Goal: Task Accomplishment & Management: Use online tool/utility

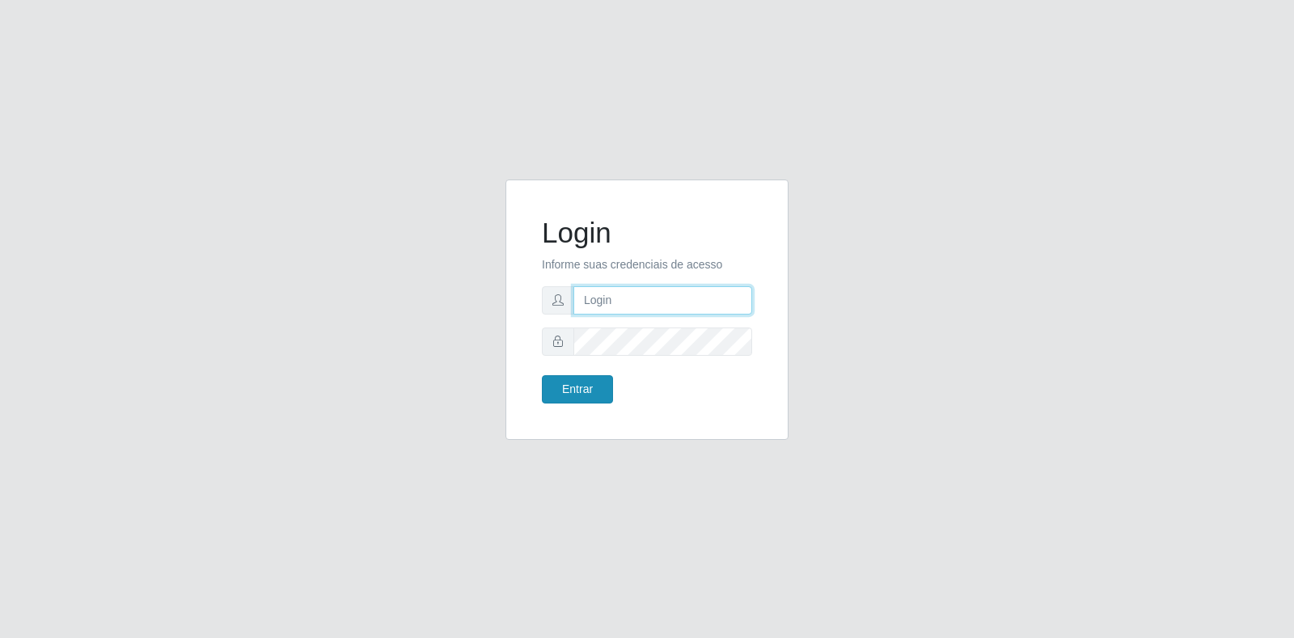
type input "[EMAIL_ADDRESS][DOMAIN_NAME]"
click at [592, 387] on button "Entrar" at bounding box center [577, 389] width 71 height 28
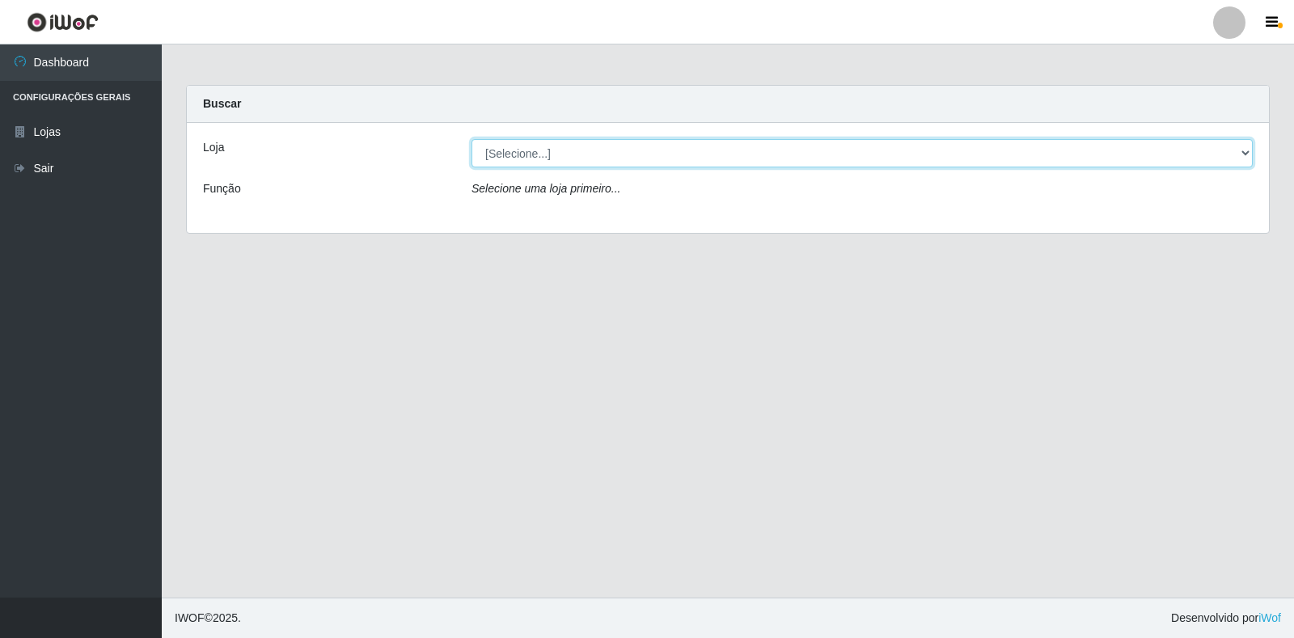
click at [751, 142] on select "[Selecione...] Atacado Vem - Loja 30 Laranjeiras Velha" at bounding box center [862, 153] width 781 height 28
select select "495"
click at [472, 139] on select "[Selecione...] Atacado Vem - Loja 30 Laranjeiras Velha" at bounding box center [862, 153] width 781 height 28
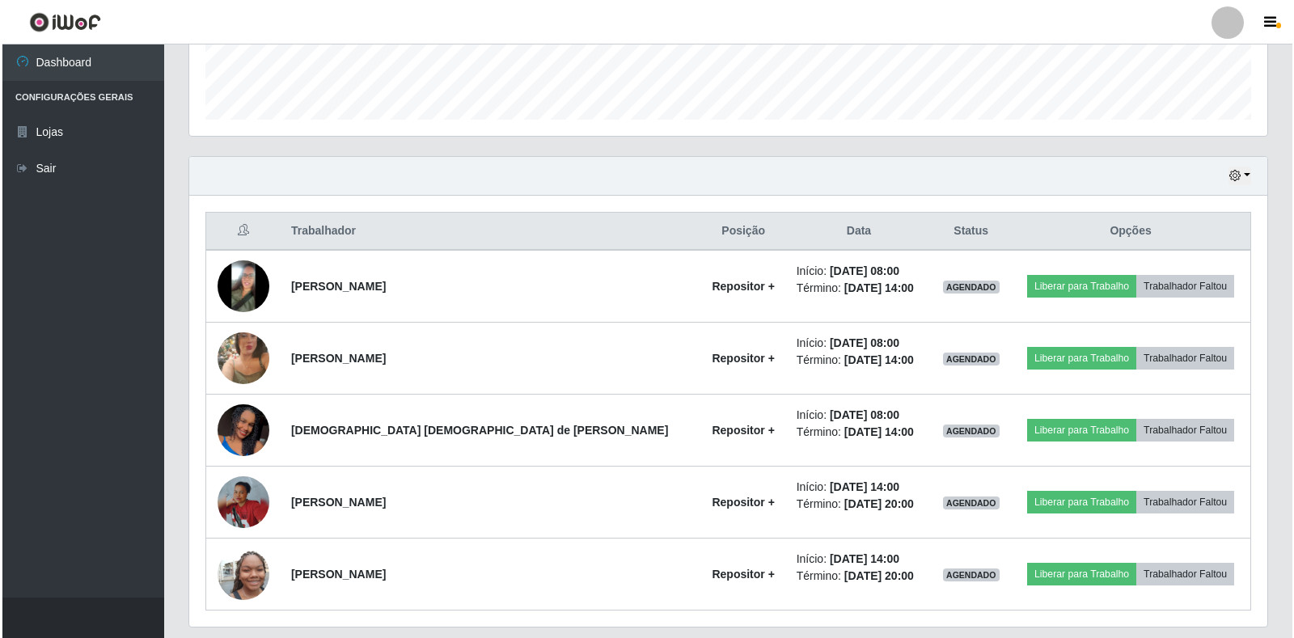
scroll to position [508, 0]
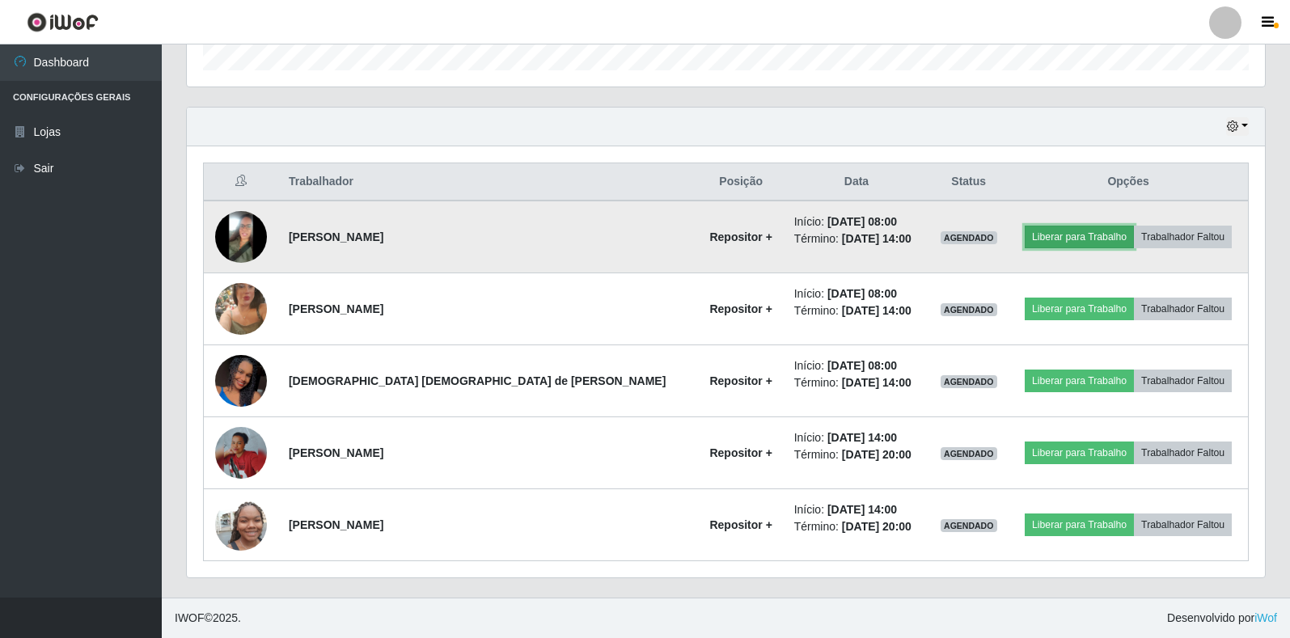
click at [1031, 233] on button "Liberar para Trabalho" at bounding box center [1079, 237] width 109 height 23
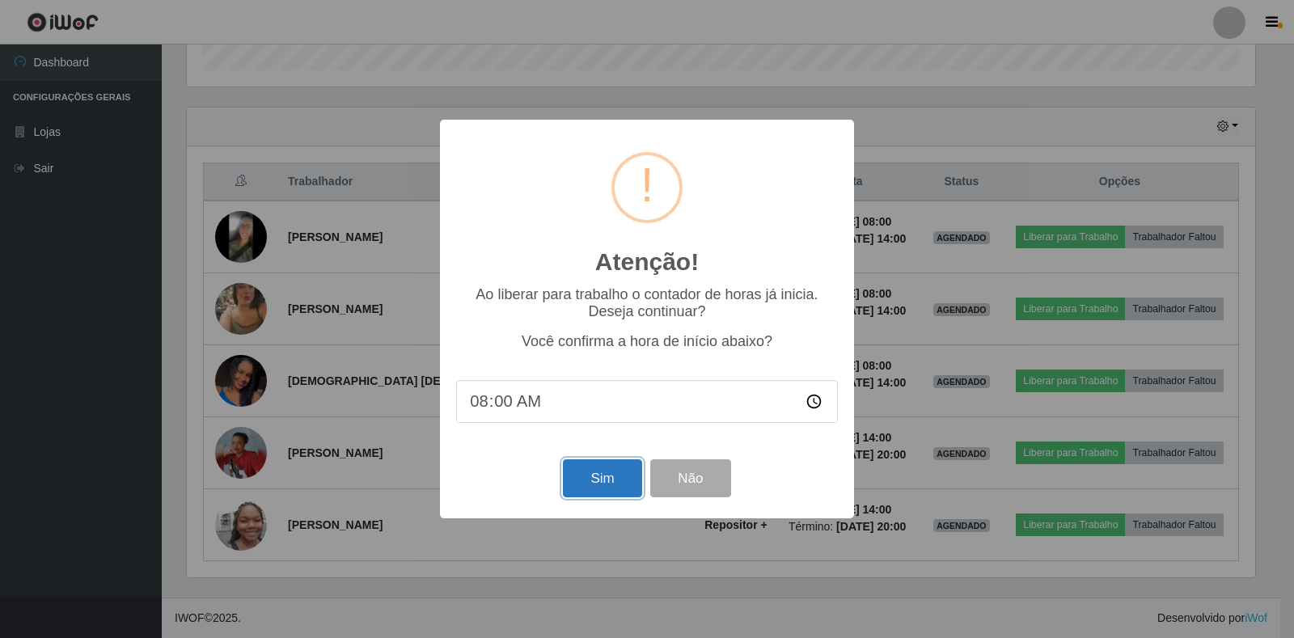
click at [605, 475] on button "Sim" at bounding box center [602, 478] width 78 height 38
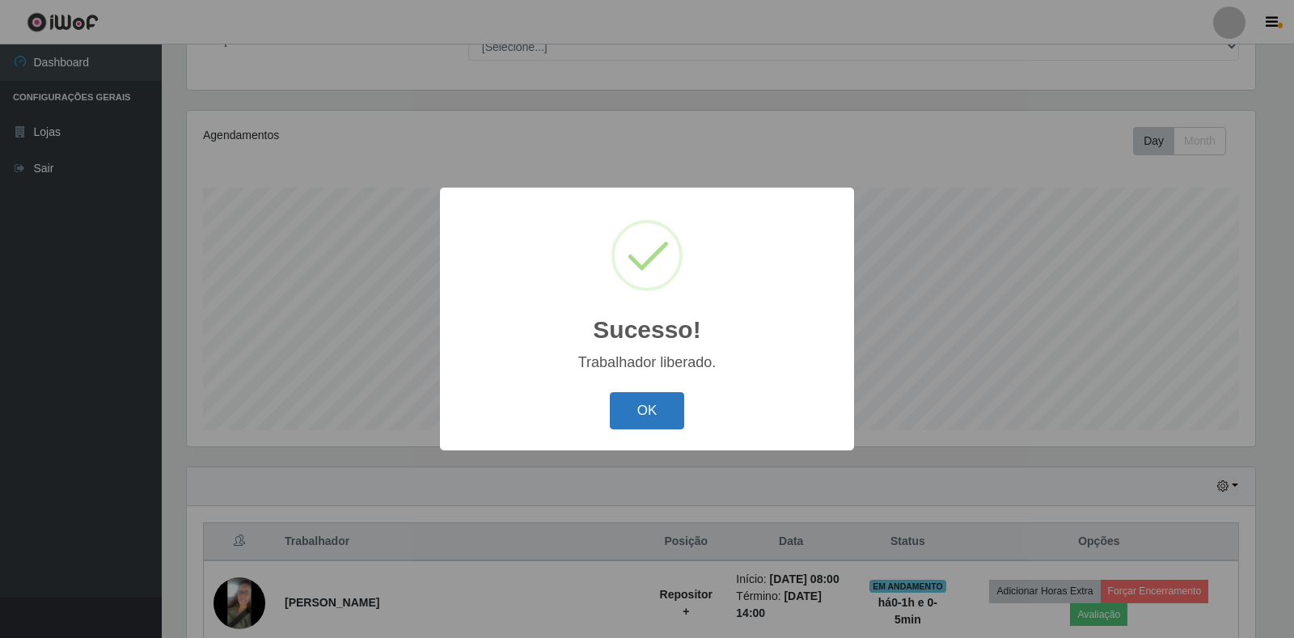
click at [646, 410] on button "OK" at bounding box center [647, 411] width 75 height 38
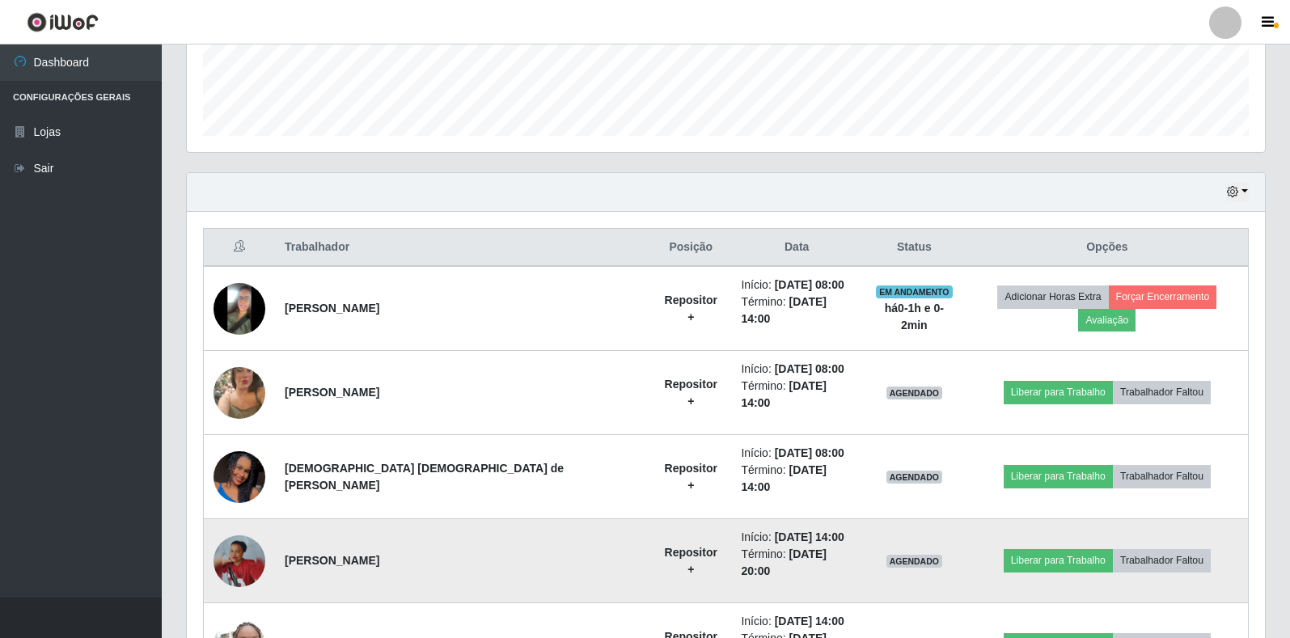
scroll to position [472, 0]
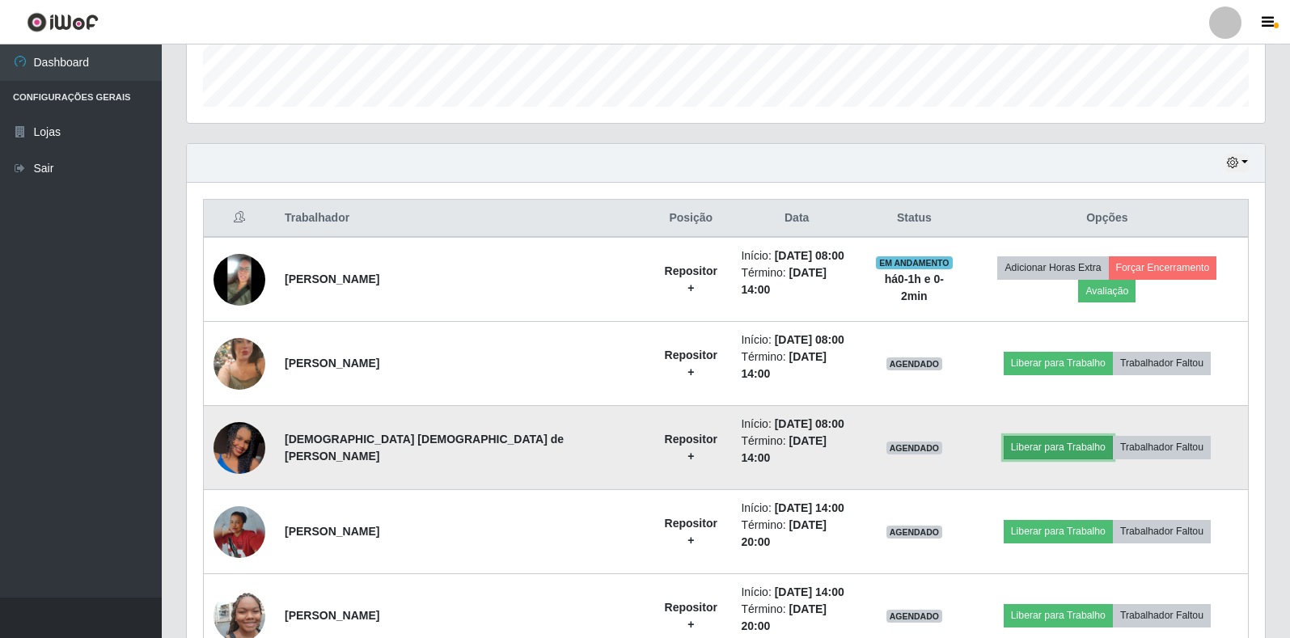
click at [1004, 436] on button "Liberar para Trabalho" at bounding box center [1058, 447] width 109 height 23
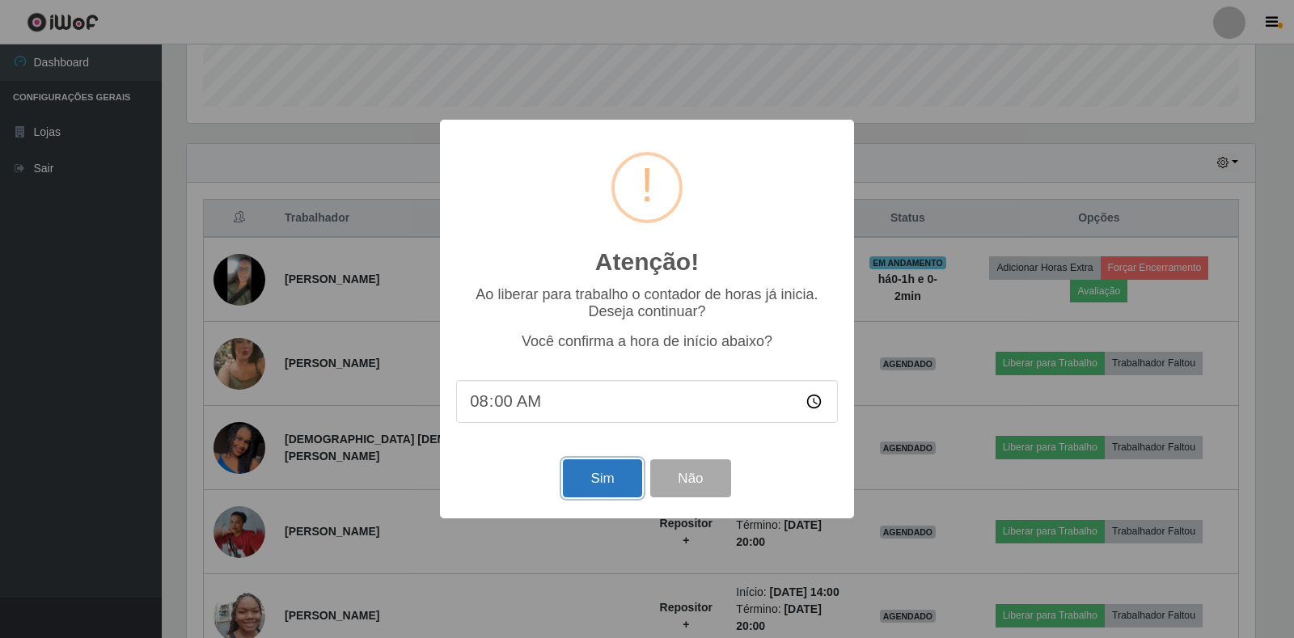
click at [620, 493] on button "Sim" at bounding box center [602, 478] width 78 height 38
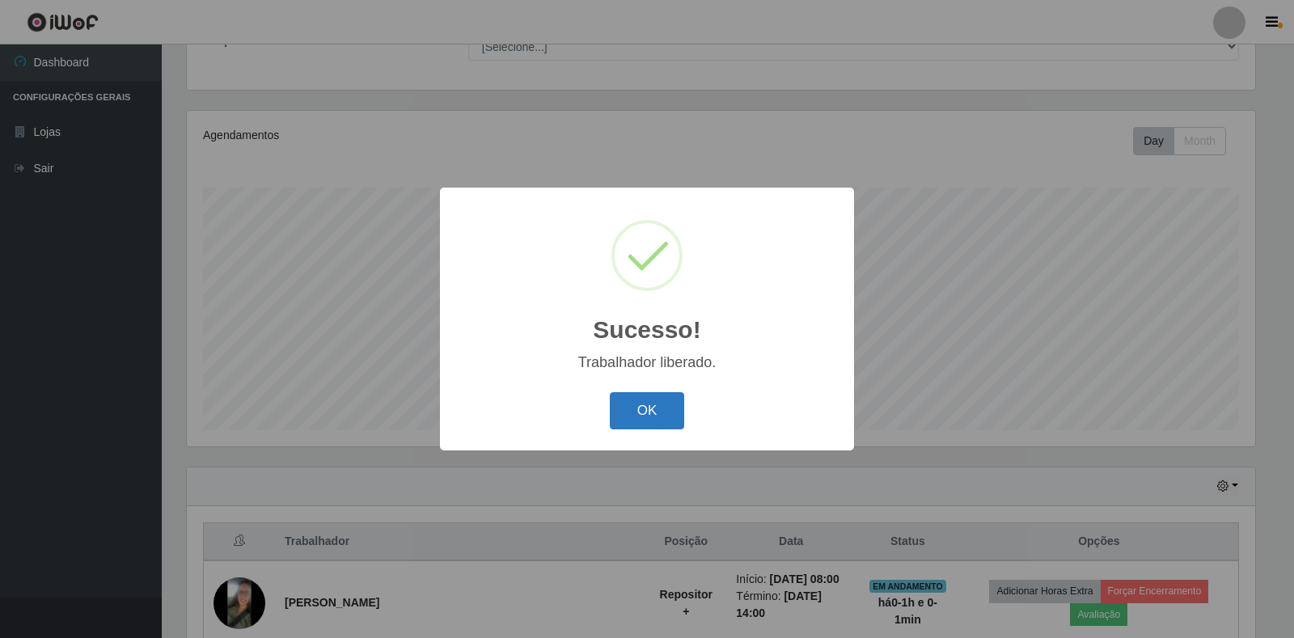
click at [647, 397] on button "OK" at bounding box center [647, 411] width 75 height 38
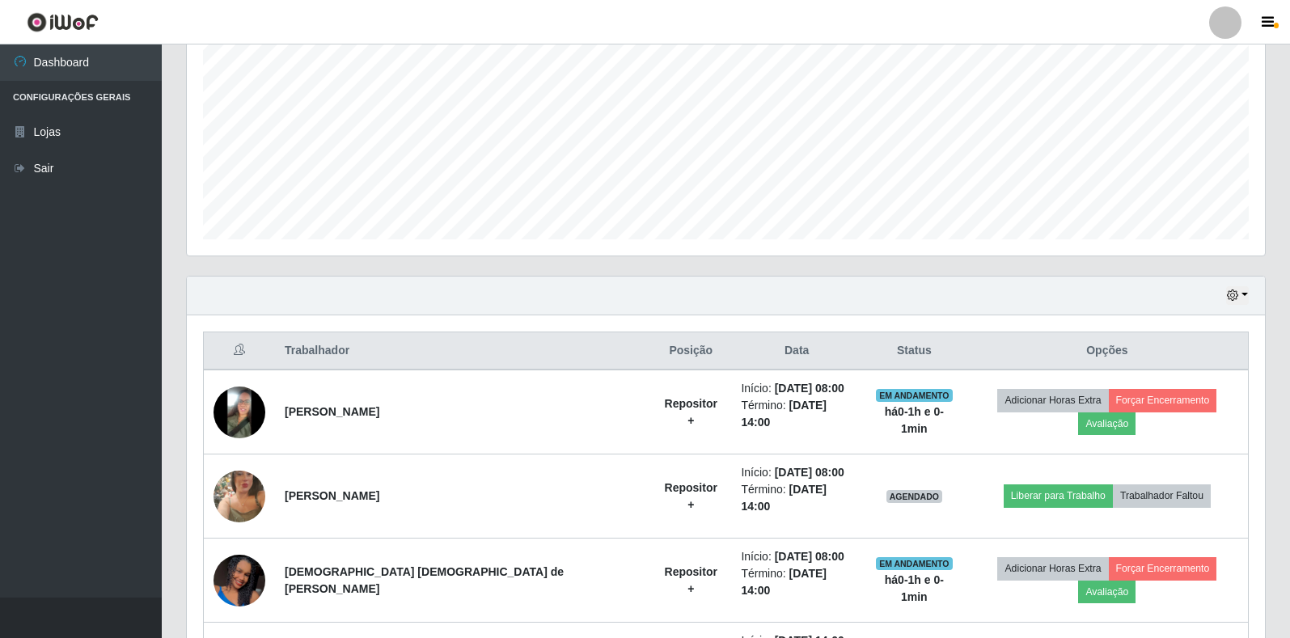
scroll to position [391, 0]
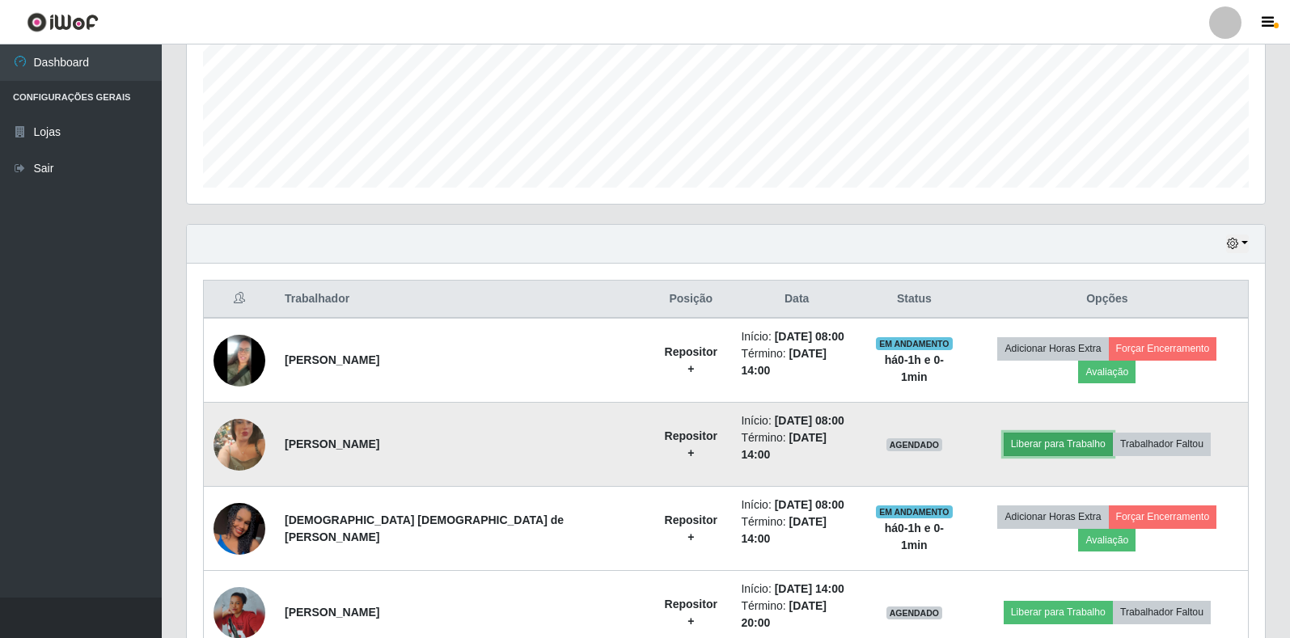
click at [1039, 434] on button "Liberar para Trabalho" at bounding box center [1058, 444] width 109 height 23
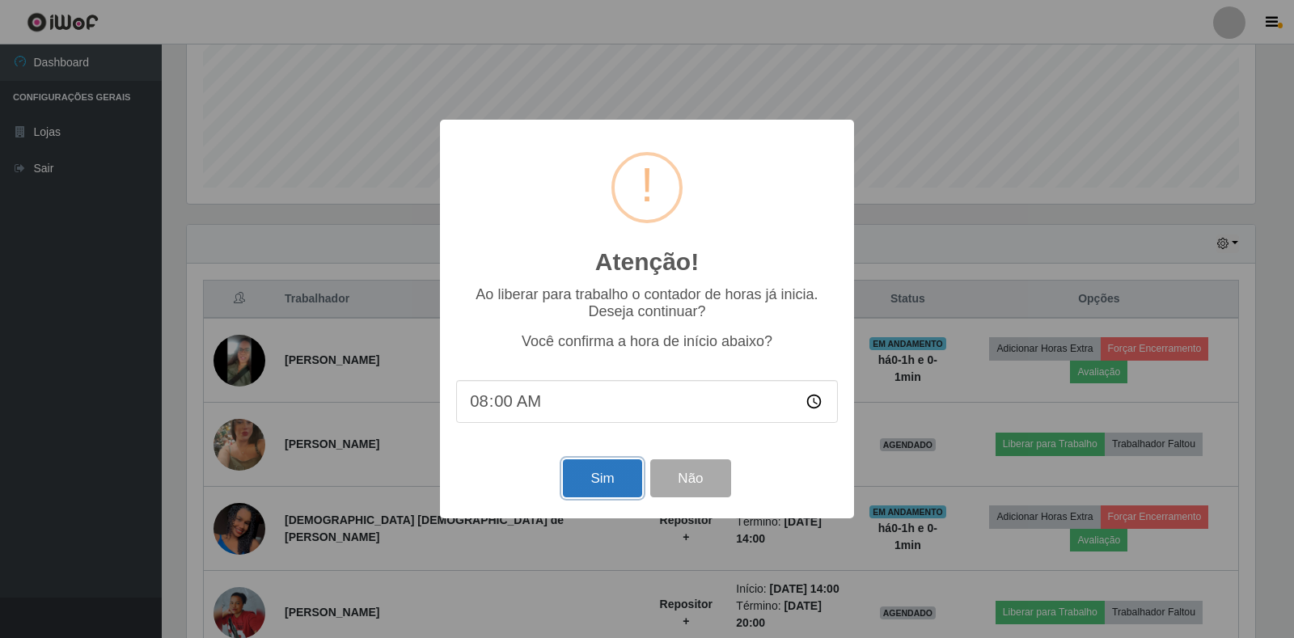
click at [583, 472] on button "Sim" at bounding box center [602, 478] width 78 height 38
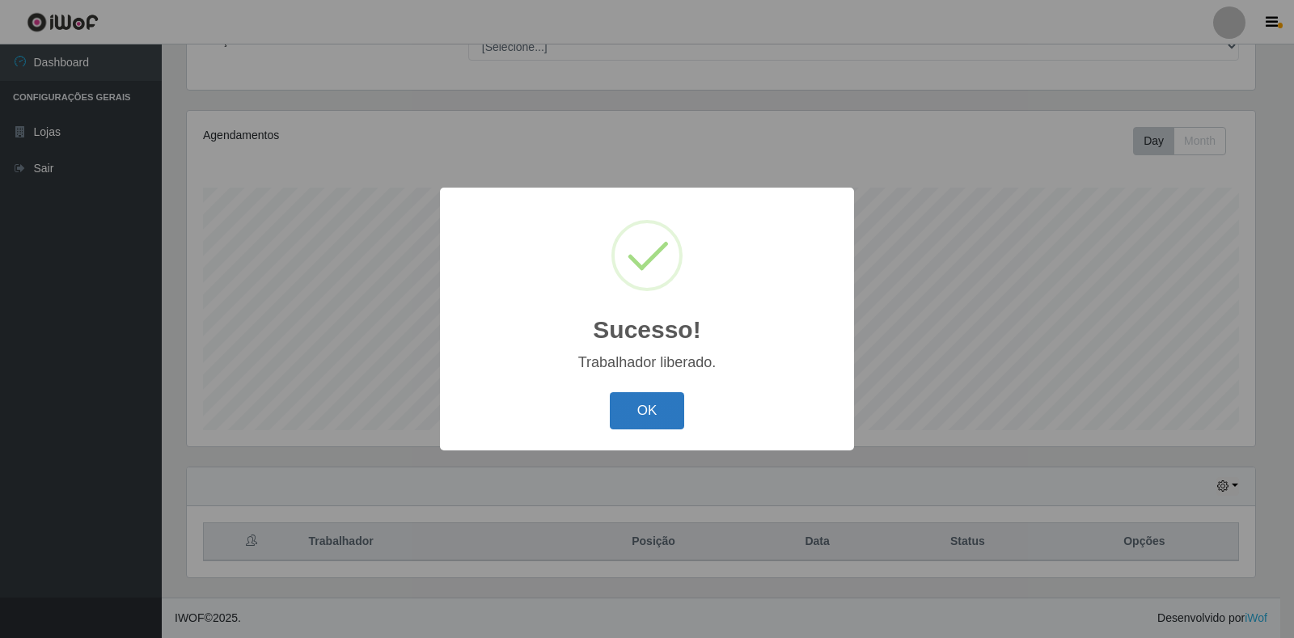
click at [675, 408] on button "OK" at bounding box center [647, 411] width 75 height 38
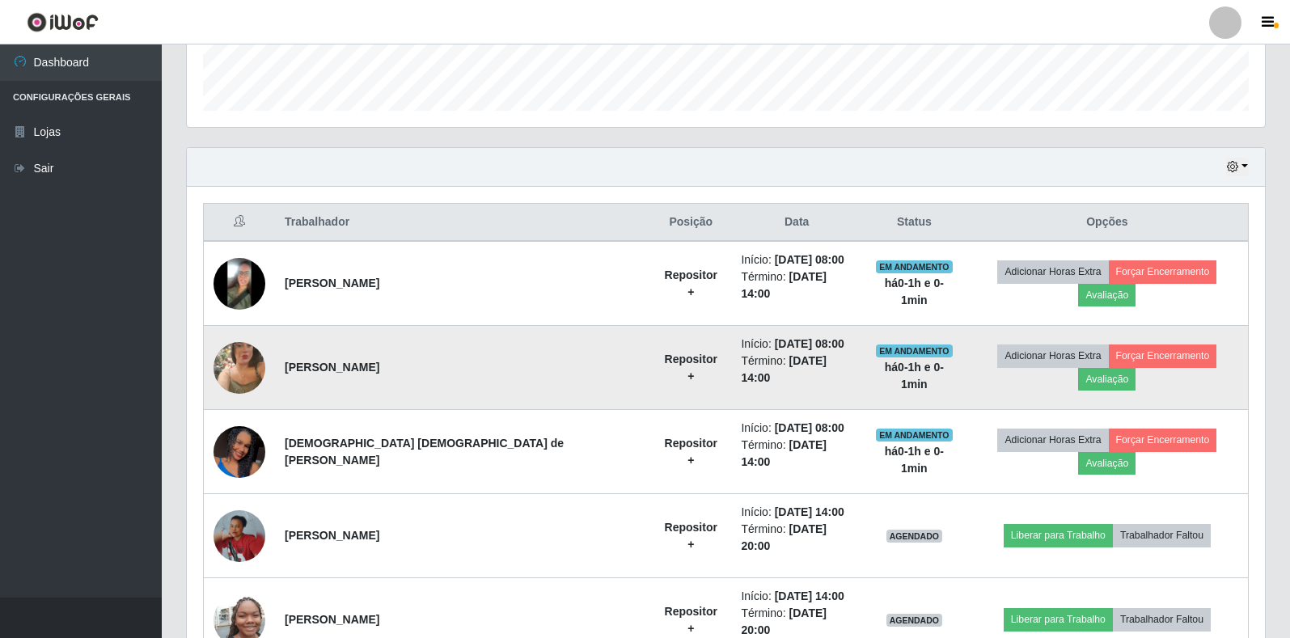
scroll to position [472, 0]
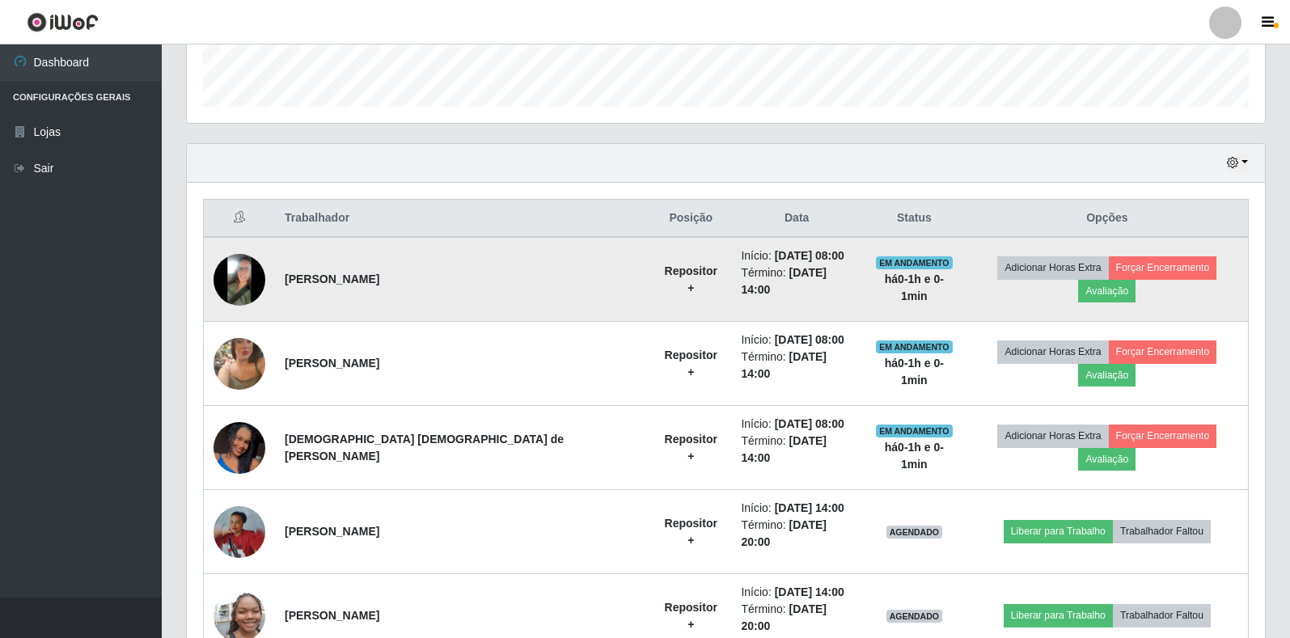
drag, startPoint x: 302, startPoint y: 279, endPoint x: 413, endPoint y: 283, distance: 110.9
click at [413, 283] on td "[PERSON_NAME]" at bounding box center [462, 279] width 375 height 85
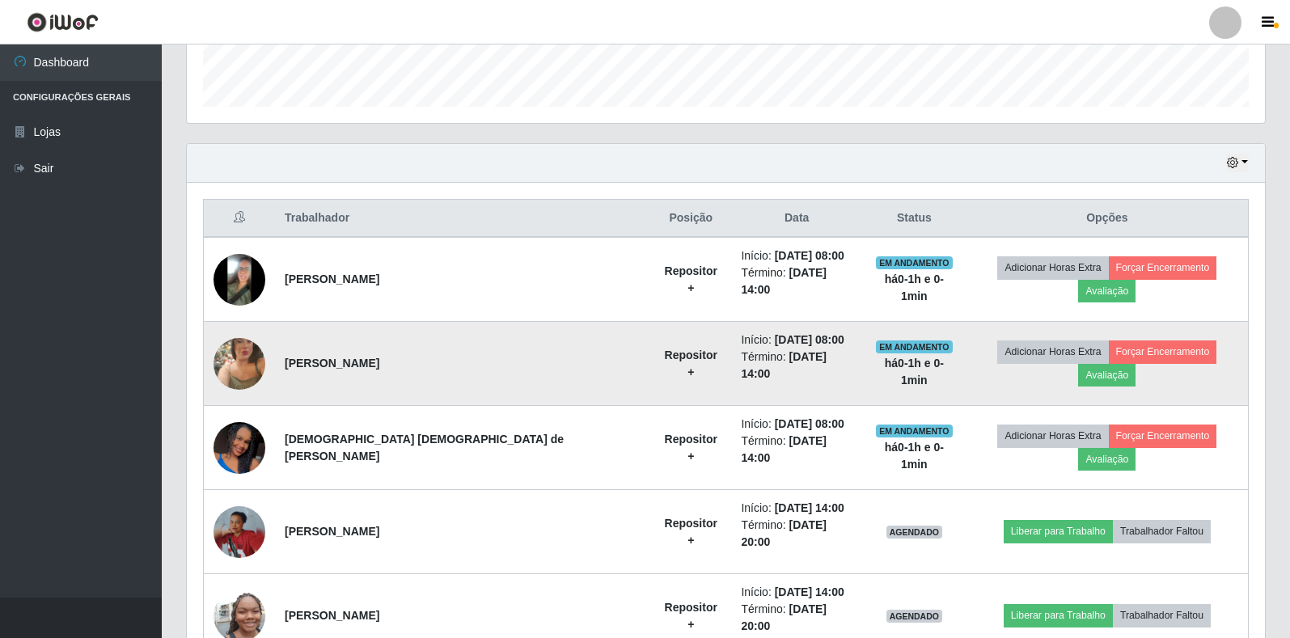
drag, startPoint x: 302, startPoint y: 346, endPoint x: 395, endPoint y: 354, distance: 93.4
click at [395, 354] on td "[PERSON_NAME]" at bounding box center [462, 364] width 375 height 84
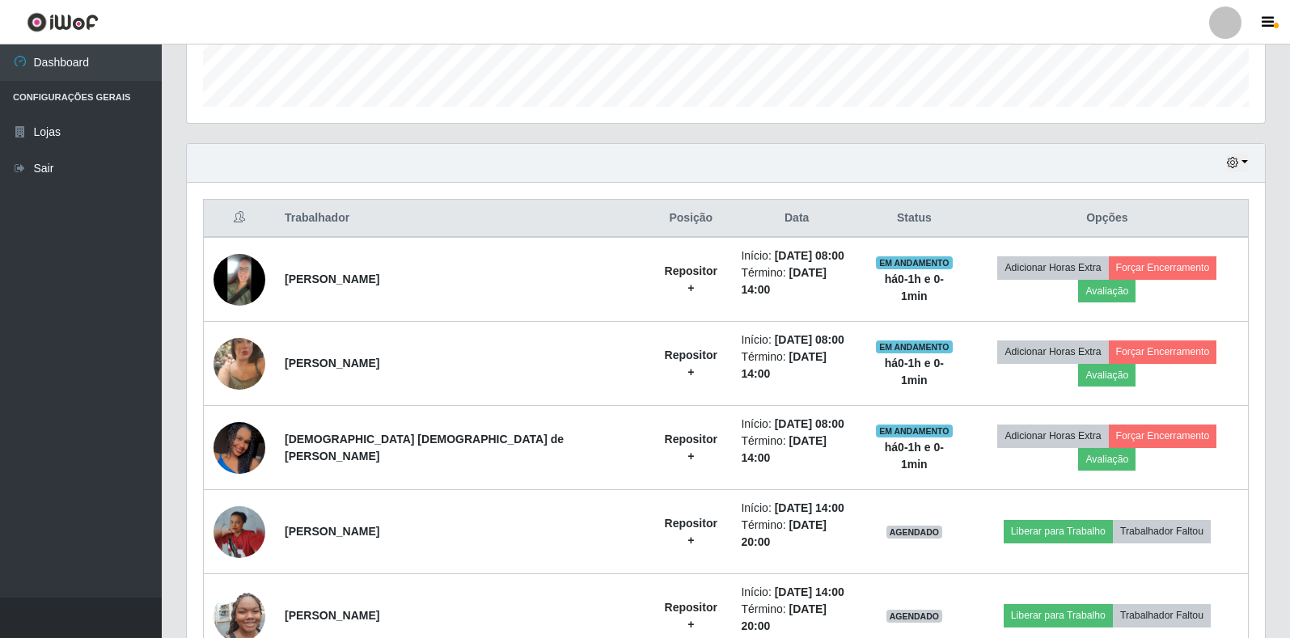
click at [451, 215] on th "Trabalhador" at bounding box center [462, 219] width 375 height 38
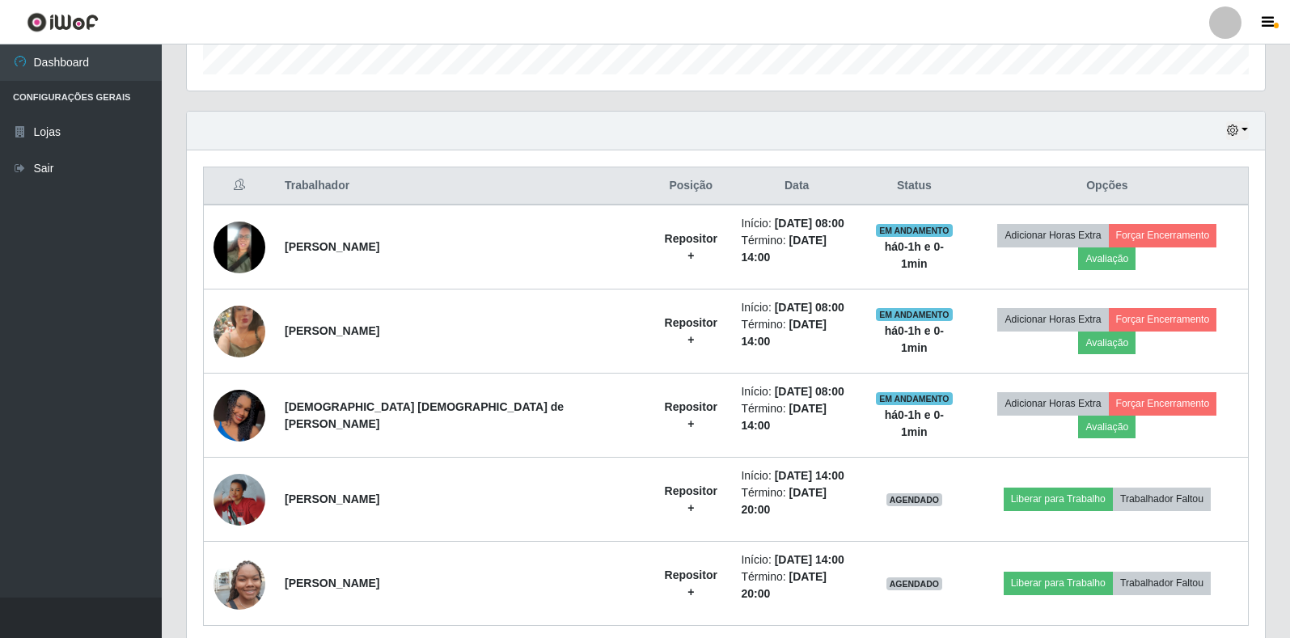
scroll to position [508, 0]
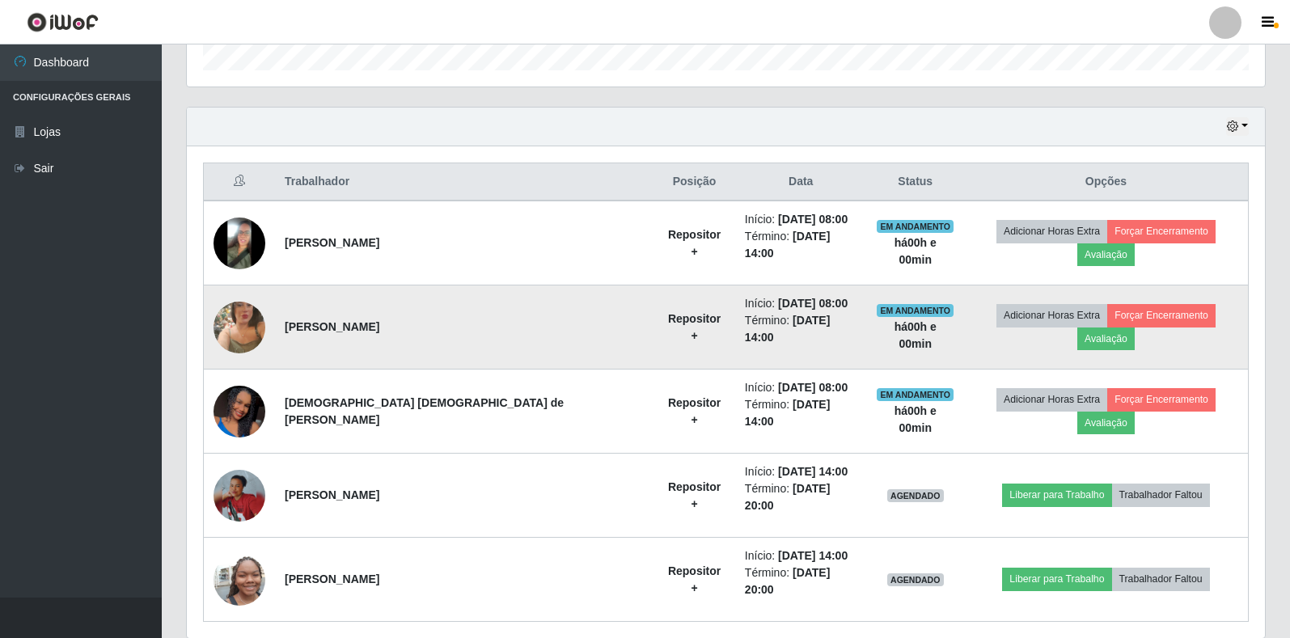
click at [252, 307] on img at bounding box center [240, 327] width 52 height 92
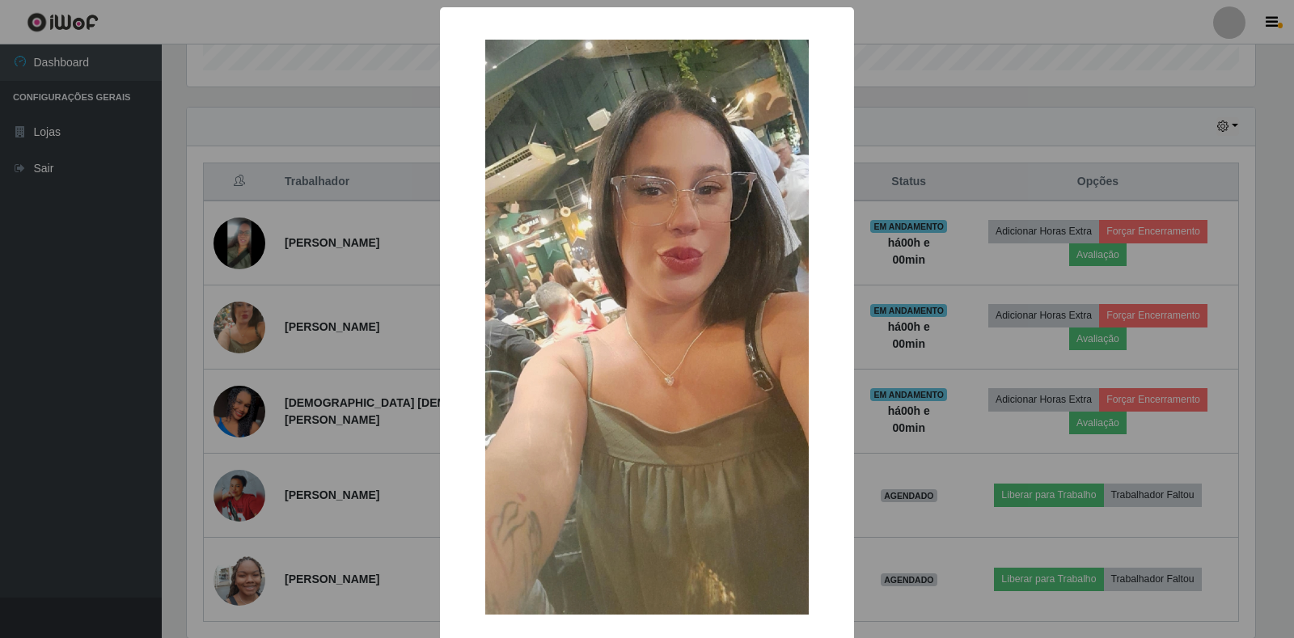
click at [1026, 97] on div "× OK Cancel" at bounding box center [647, 319] width 1294 height 638
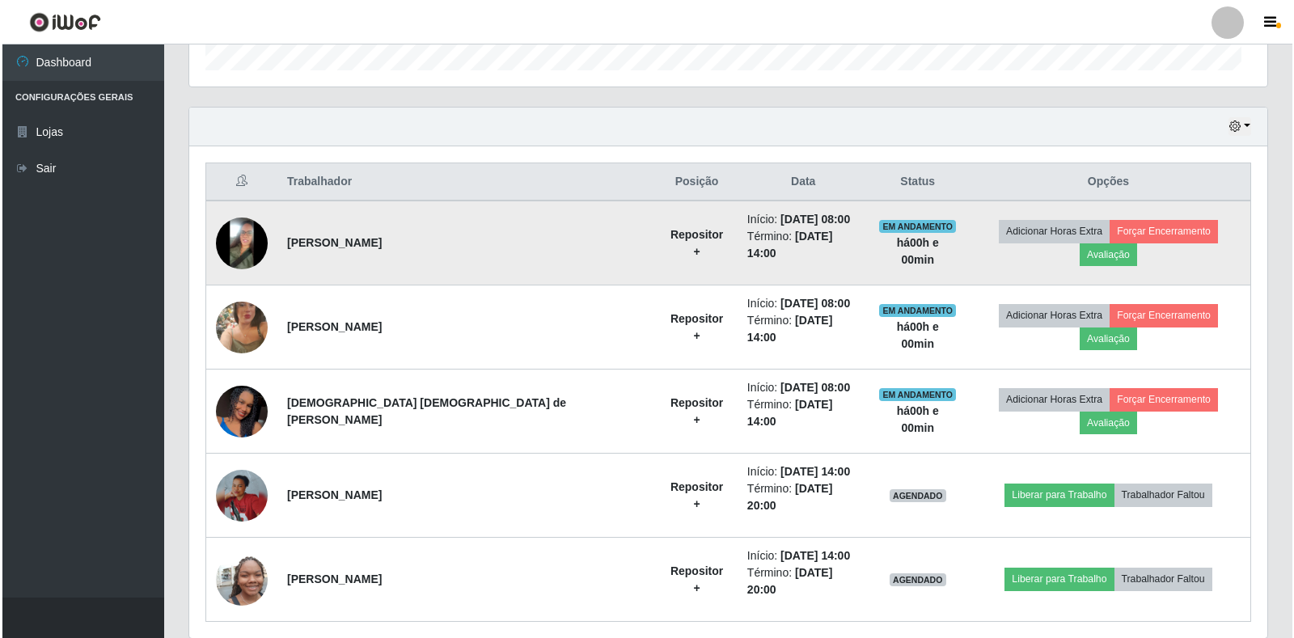
scroll to position [336, 1078]
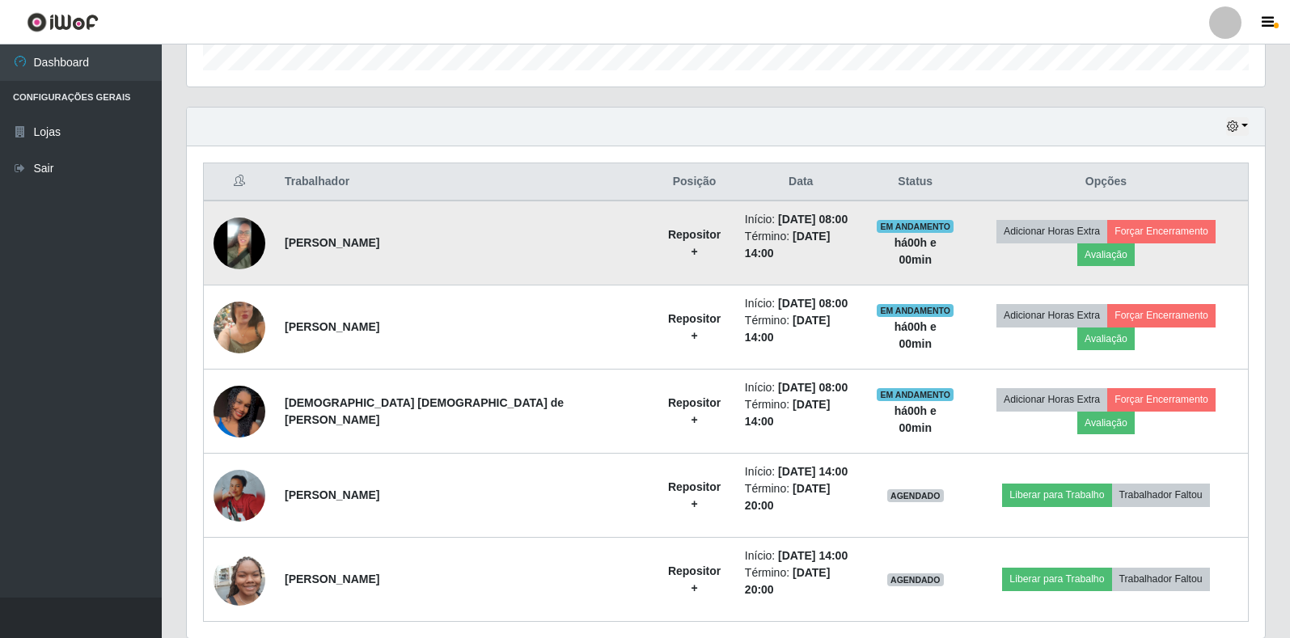
click at [244, 240] on img at bounding box center [240, 244] width 52 height 52
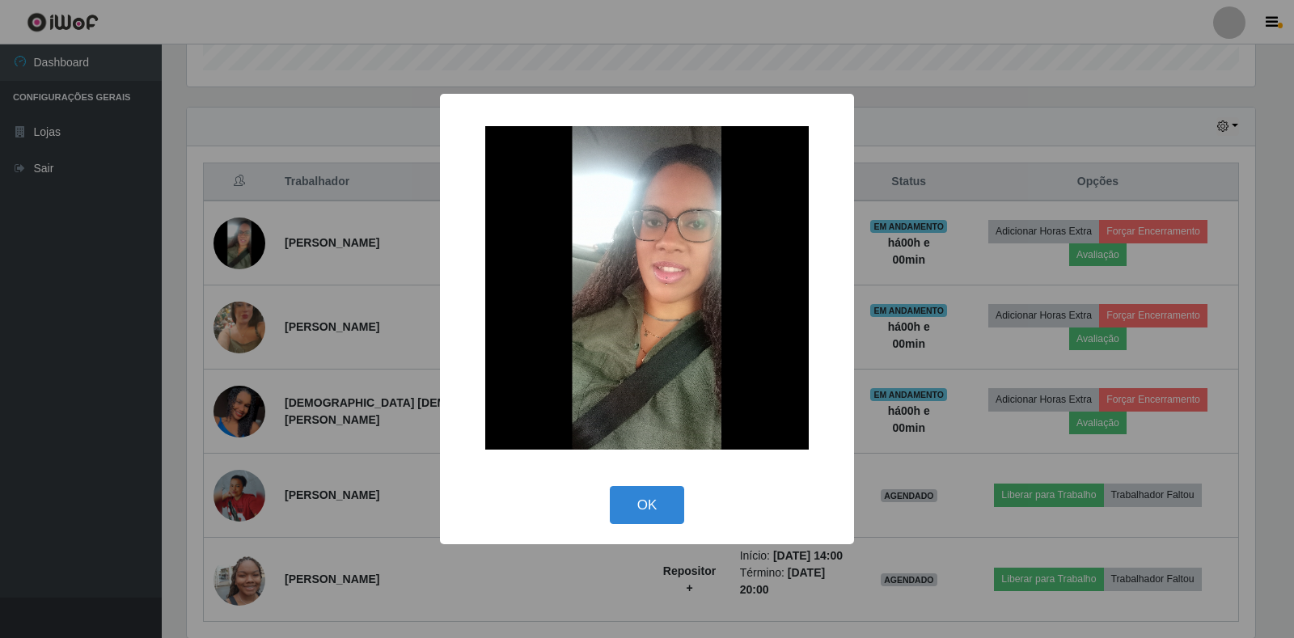
click at [913, 126] on div "× OK Cancel" at bounding box center [647, 319] width 1294 height 638
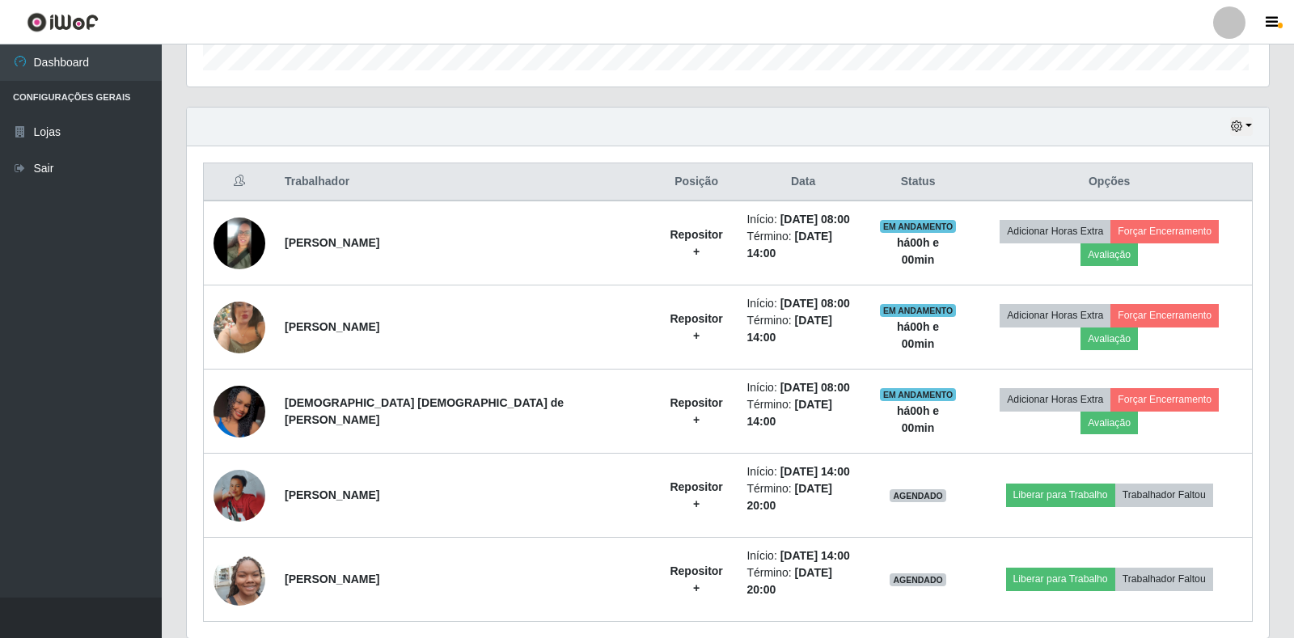
scroll to position [336, 1078]
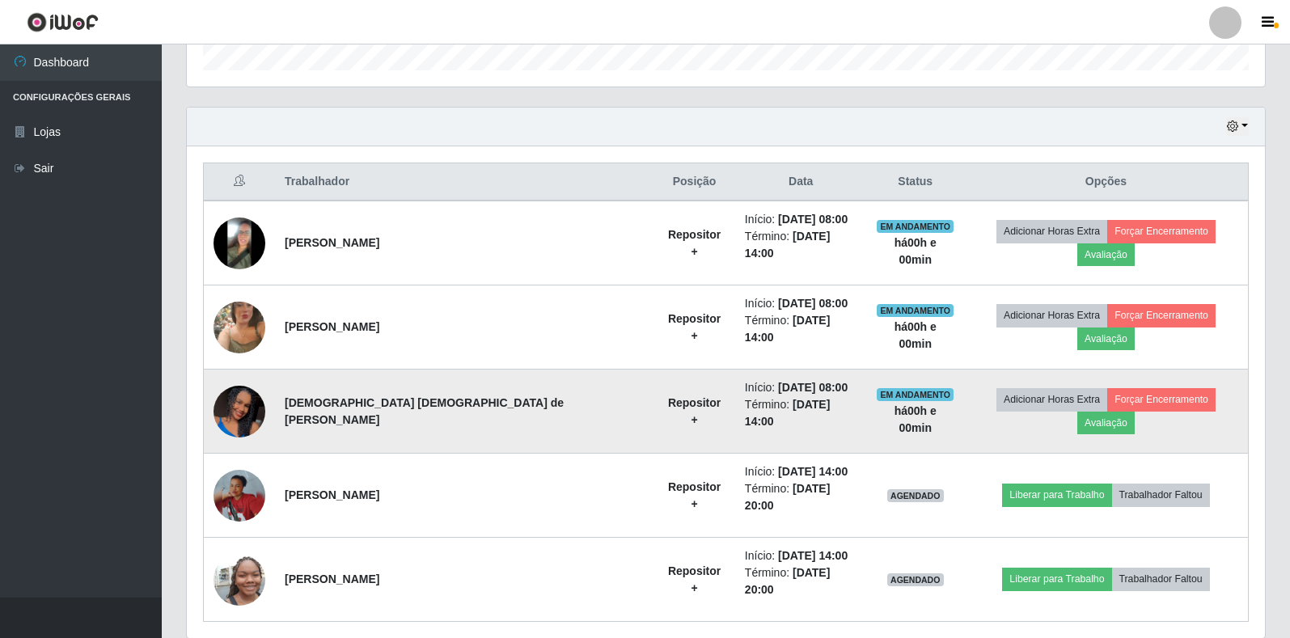
click at [258, 379] on img at bounding box center [240, 410] width 52 height 115
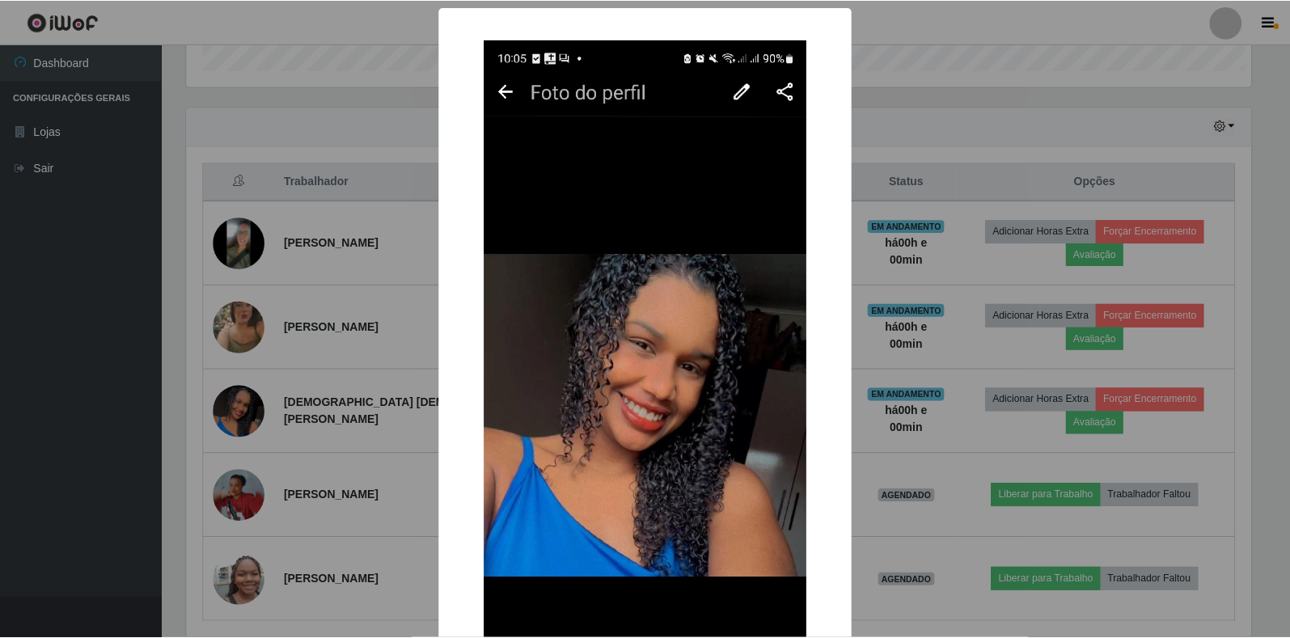
scroll to position [336, 1068]
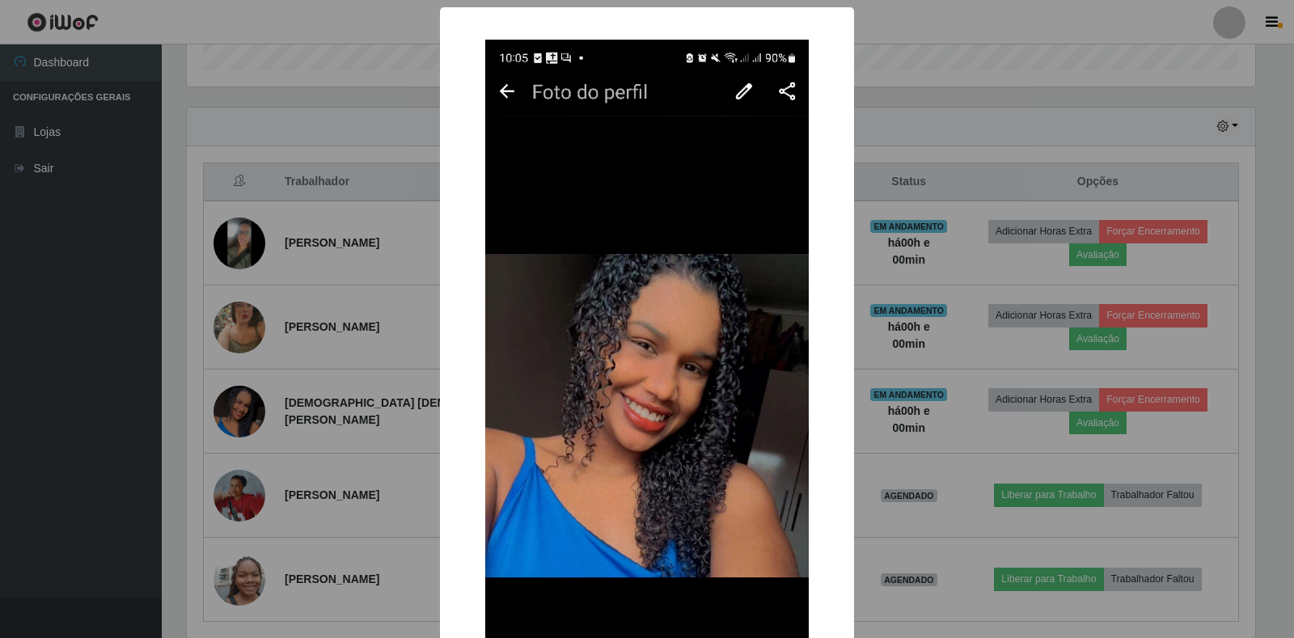
click at [916, 139] on div "× OK Cancel" at bounding box center [647, 319] width 1294 height 638
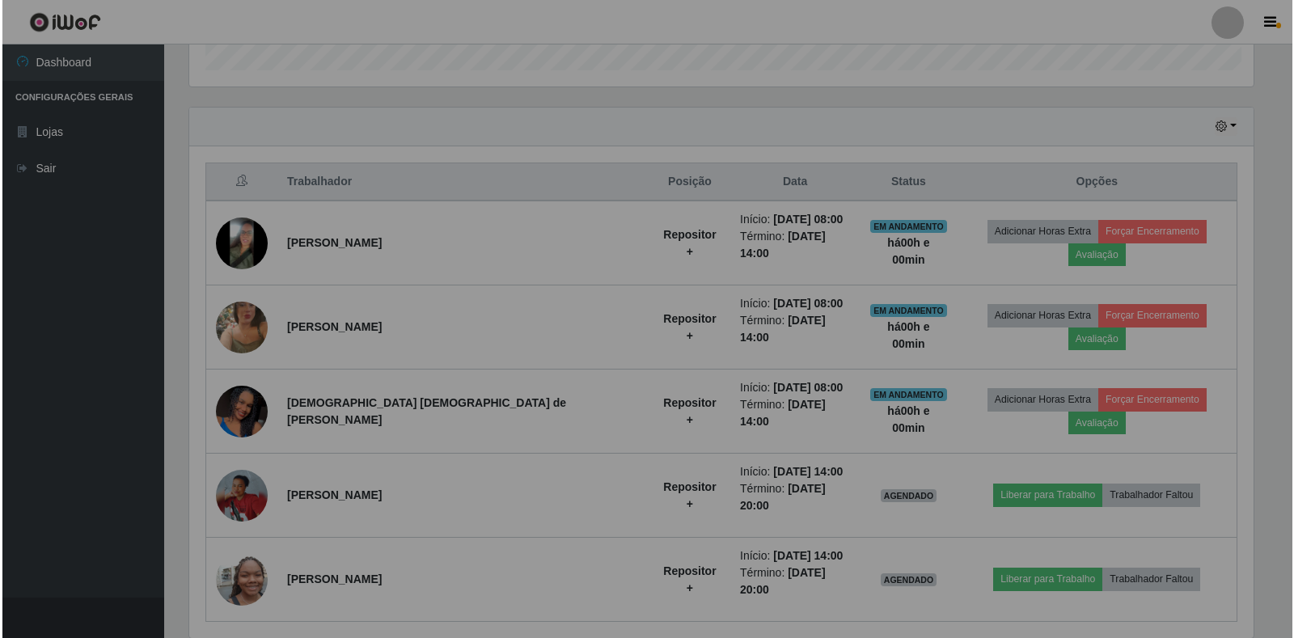
scroll to position [336, 1078]
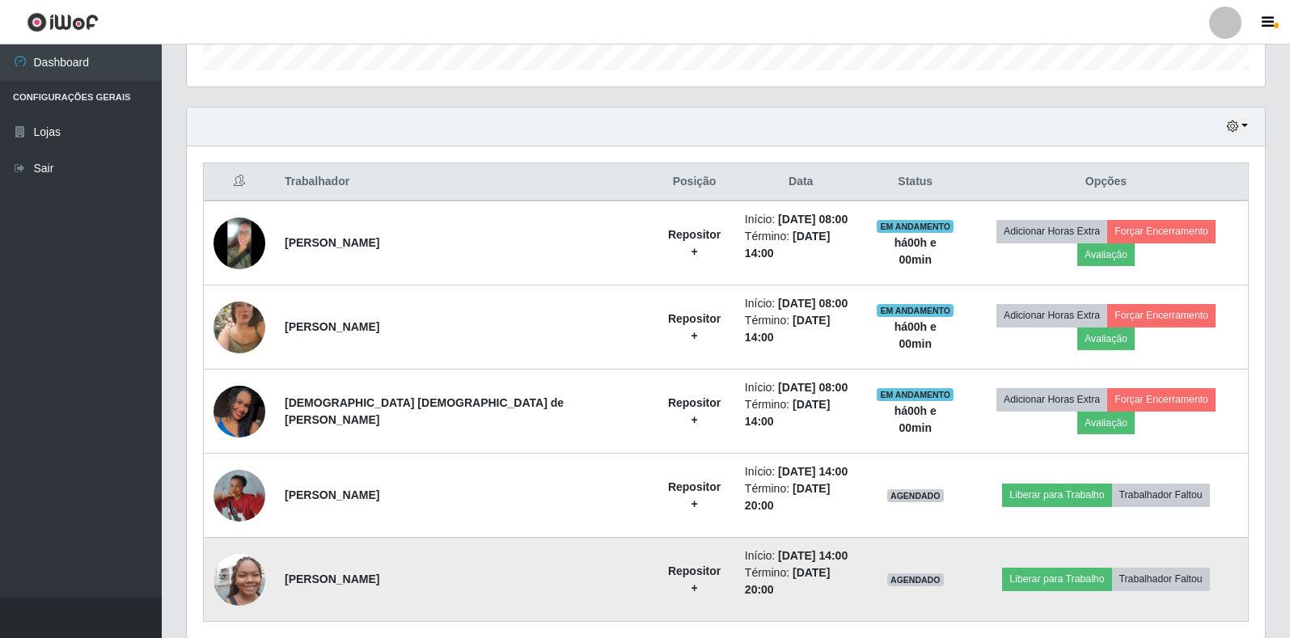
click at [237, 534] on img at bounding box center [240, 580] width 52 height 92
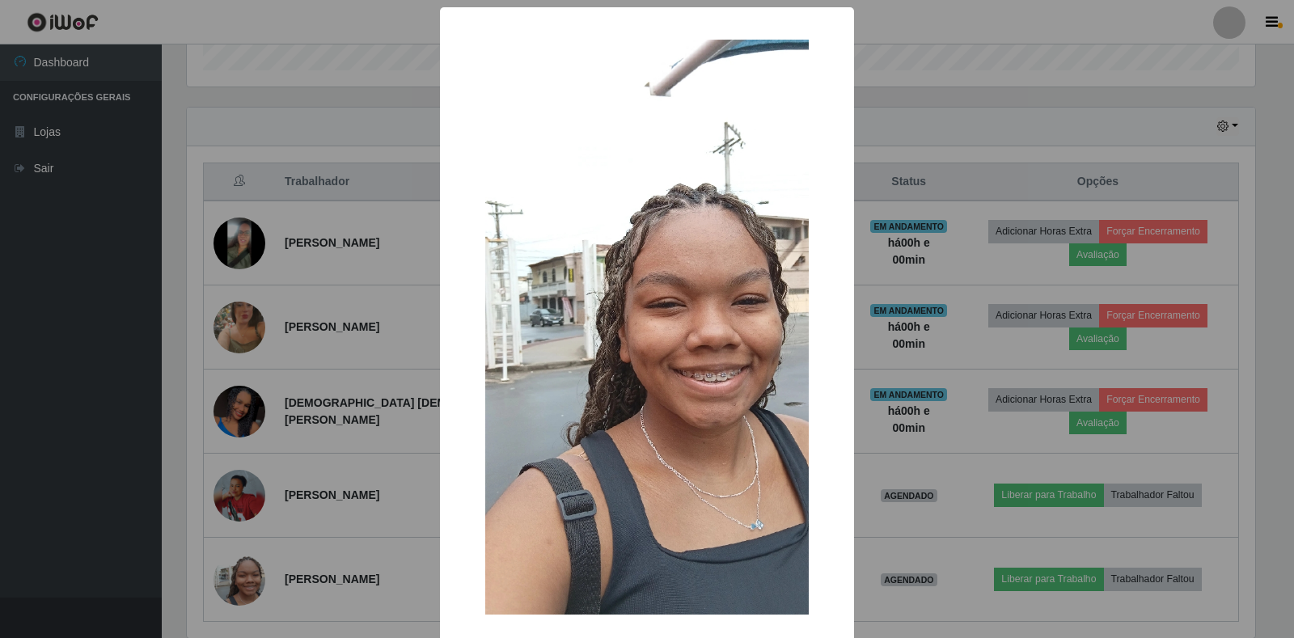
click at [953, 106] on div "× OK Cancel" at bounding box center [647, 319] width 1294 height 638
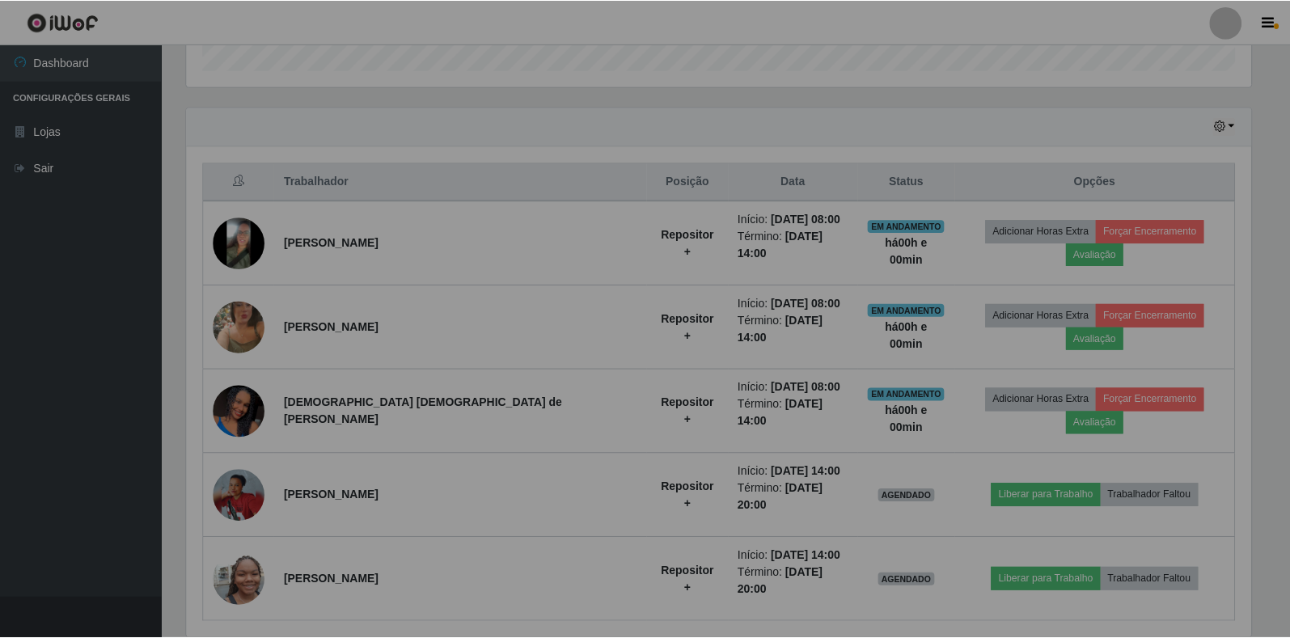
scroll to position [336, 1078]
